Goal: Navigation & Orientation: Find specific page/section

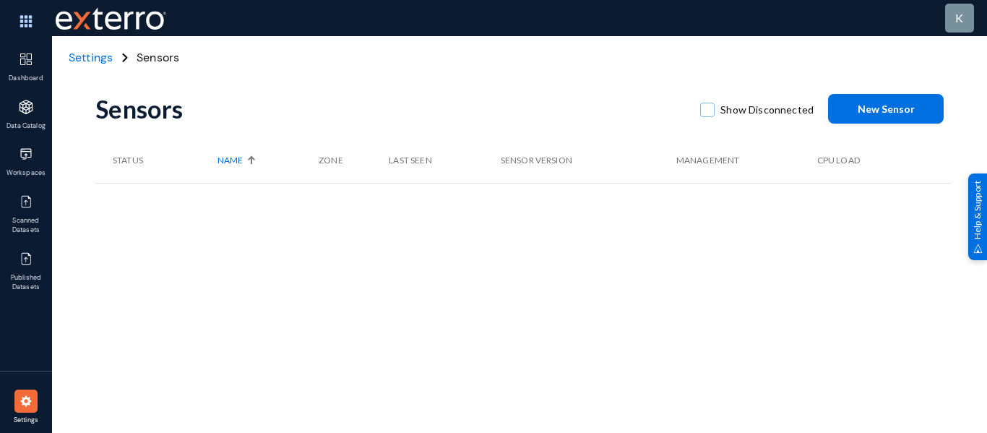
scroll to position [1, 0]
click at [31, 163] on div at bounding box center [25, 153] width 23 height 23
click at [26, 25] on img at bounding box center [25, 21] width 43 height 31
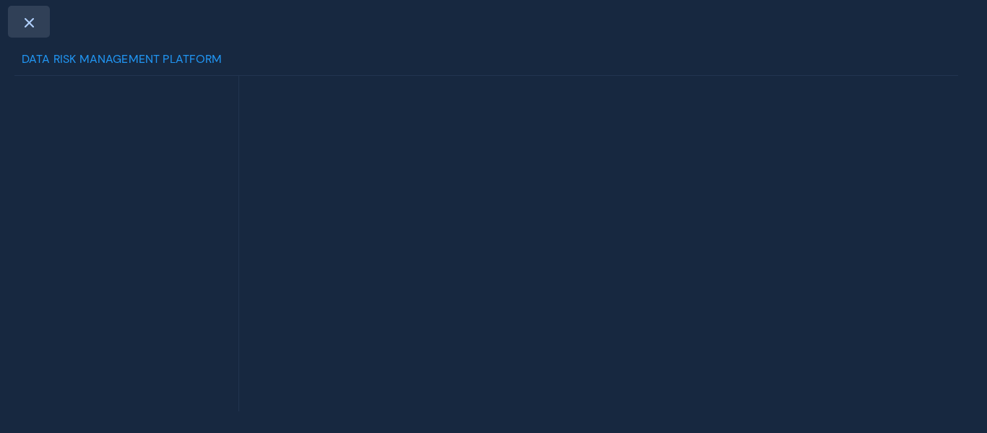
click at [21, 21] on div at bounding box center [29, 22] width 42 height 32
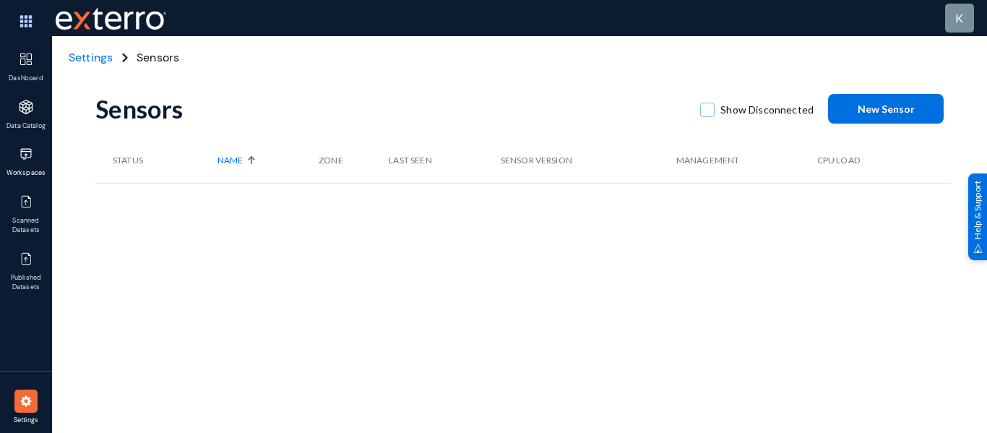
click at [12, 169] on span "Workspaces" at bounding box center [26, 173] width 47 height 10
click at [30, 149] on img at bounding box center [26, 154] width 14 height 14
